Goal: Information Seeking & Learning: Find contact information

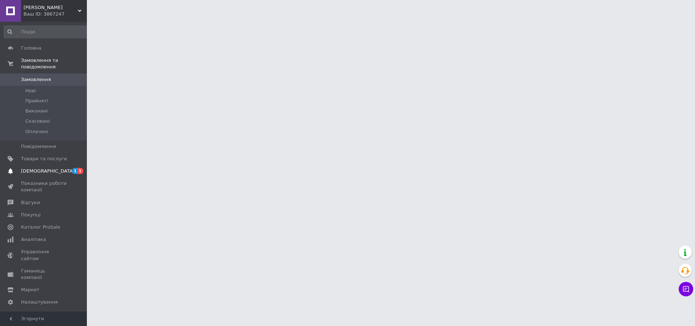
click at [47, 168] on span "[DEMOGRAPHIC_DATA]" at bounding box center [48, 171] width 54 height 7
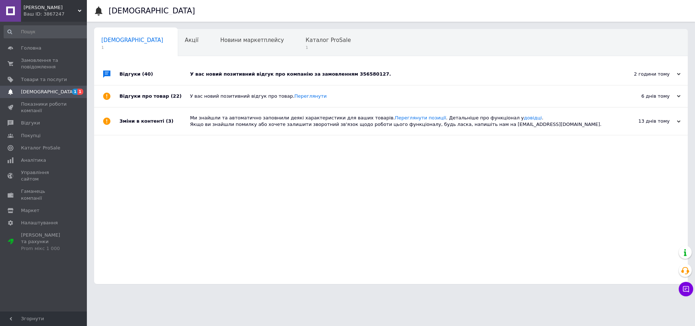
click at [266, 72] on div "У вас новий позитивний відгук про компанію за замовленням 356580127." at bounding box center [399, 74] width 418 height 7
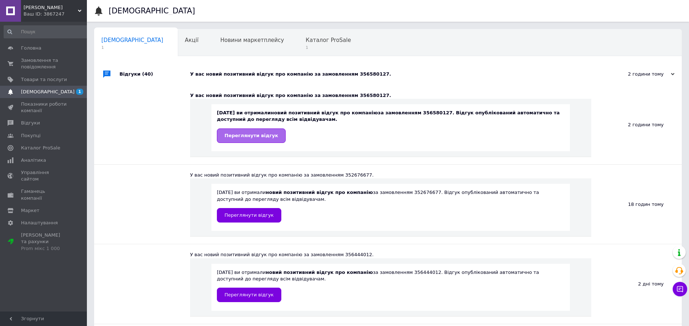
click at [257, 135] on span "Переглянути відгук" at bounding box center [251, 135] width 54 height 5
click at [306, 40] on span "Каталог ProSale" at bounding box center [328, 40] width 45 height 7
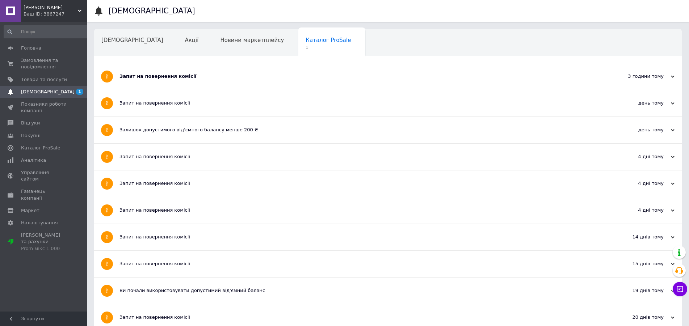
click at [164, 78] on div "Запит на повернення комісії" at bounding box center [360, 76] width 483 height 7
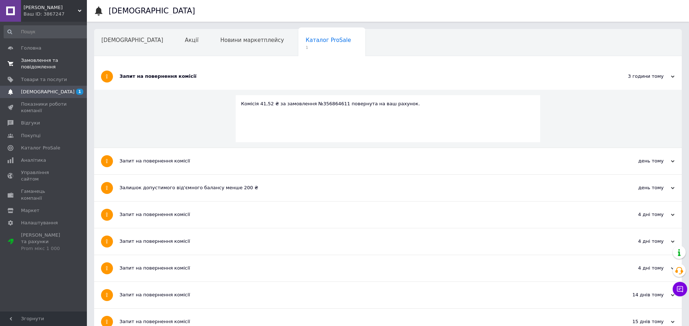
click at [29, 61] on span "Замовлення та повідомлення" at bounding box center [44, 63] width 46 height 13
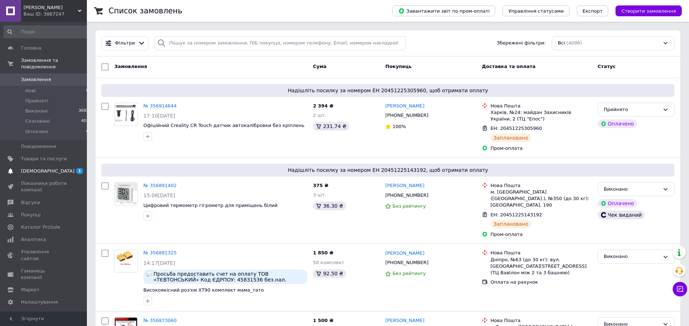
click at [37, 168] on span "[DEMOGRAPHIC_DATA]" at bounding box center [48, 171] width 54 height 7
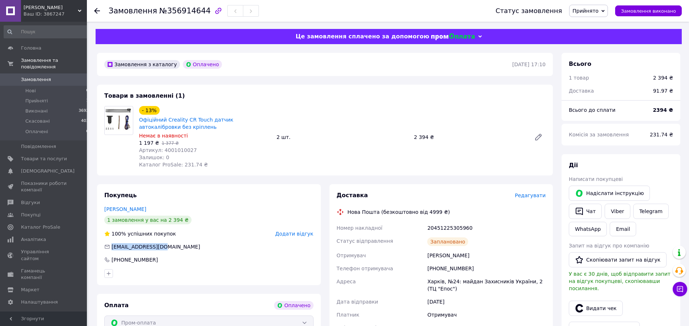
drag, startPoint x: 156, startPoint y: 247, endPoint x: 109, endPoint y: 247, distance: 47.1
click at [109, 247] on div "office@kupol.com.ua" at bounding box center [209, 246] width 211 height 7
drag, startPoint x: 160, startPoint y: 247, endPoint x: 113, endPoint y: 248, distance: 47.5
click at [113, 248] on div "office@kupol.com.ua" at bounding box center [209, 246] width 211 height 7
copy span "office@kupol.com.ua"
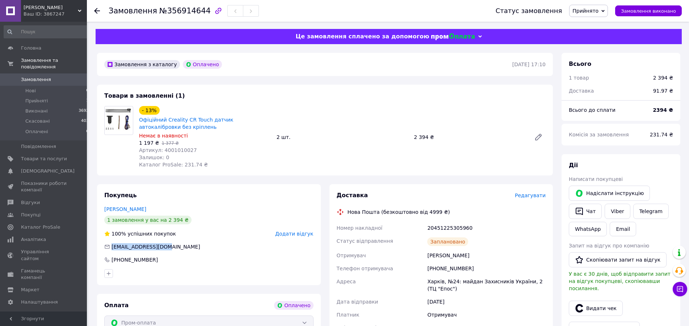
click at [214, 9] on icon "button" at bounding box center [218, 11] width 9 height 9
